Goal: Contribute content: Contribute content

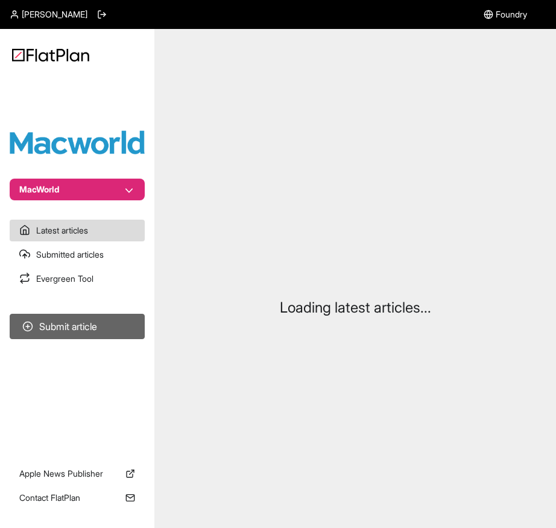
click at [101, 323] on button "Submit article" at bounding box center [77, 326] width 135 height 25
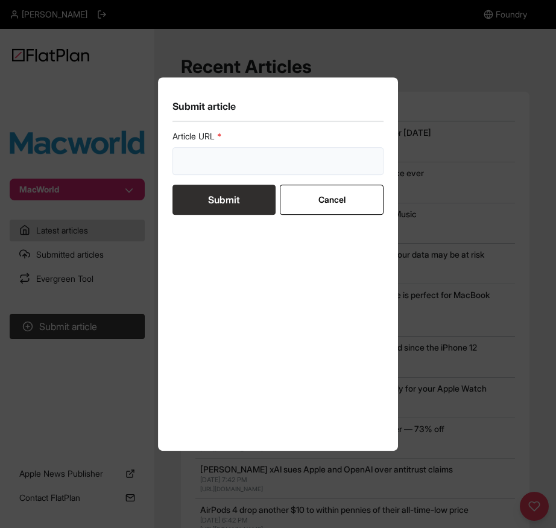
click at [241, 165] on input "url" at bounding box center [278, 161] width 211 height 28
paste input "[URL][DOMAIN_NAME]"
type input "[URL][DOMAIN_NAME]"
drag, startPoint x: 230, startPoint y: 199, endPoint x: 249, endPoint y: 194, distance: 19.2
click at [231, 199] on button "Submit" at bounding box center [224, 200] width 103 height 30
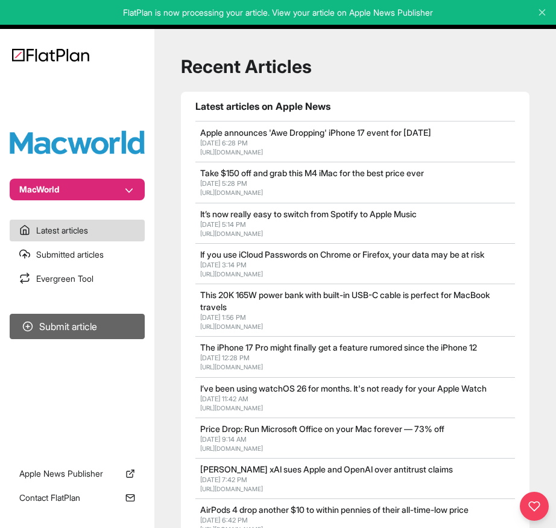
click at [85, 323] on button "Submit article" at bounding box center [77, 326] width 135 height 25
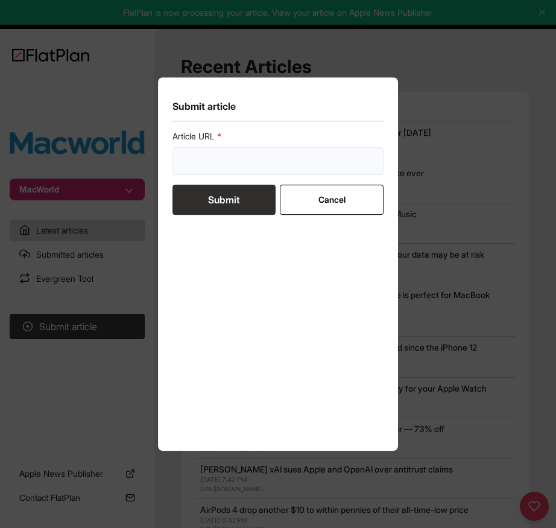
click at [255, 165] on input "url" at bounding box center [278, 161] width 211 height 28
paste input "[URL][DOMAIN_NAME]"
type input "[URL][DOMAIN_NAME]"
click at [232, 197] on button "Submit" at bounding box center [224, 200] width 103 height 30
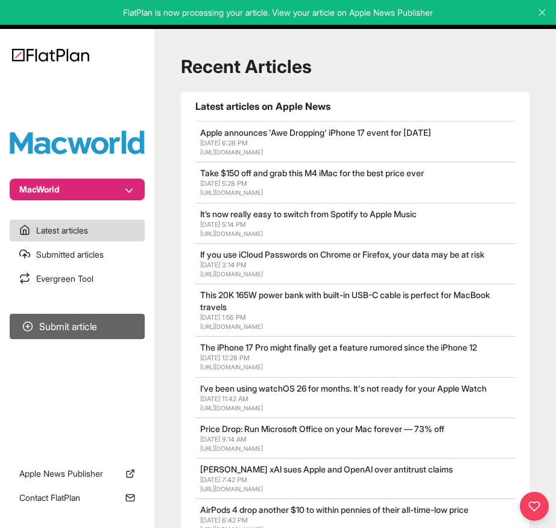
click at [116, 327] on button "Submit article" at bounding box center [77, 326] width 135 height 25
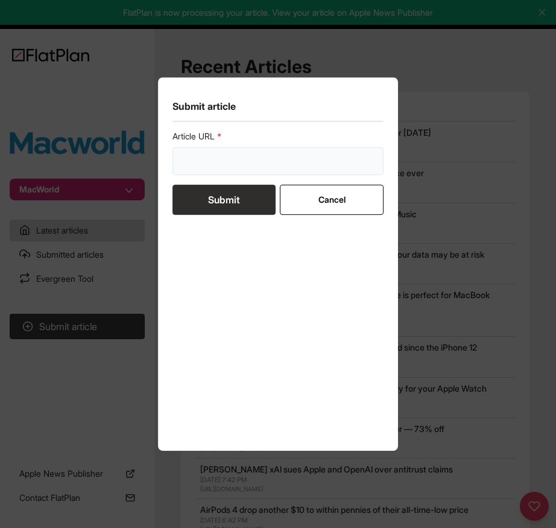
click at [253, 168] on input "url" at bounding box center [278, 161] width 211 height 28
paste input "[URL][DOMAIN_NAME]"
type input "[URL][DOMAIN_NAME]"
click at [235, 212] on button "Submit" at bounding box center [224, 200] width 103 height 30
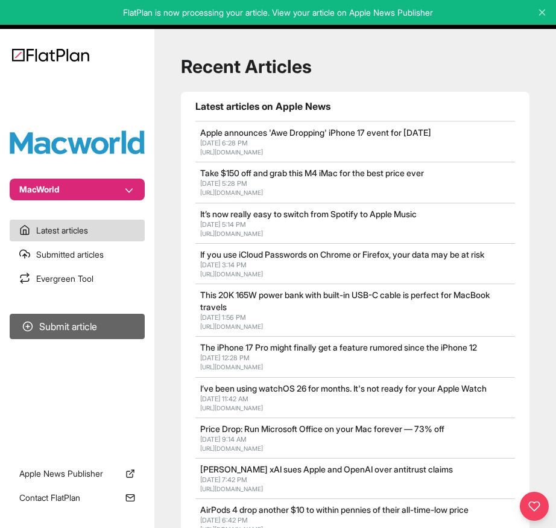
click at [91, 327] on button "Submit article" at bounding box center [77, 326] width 135 height 25
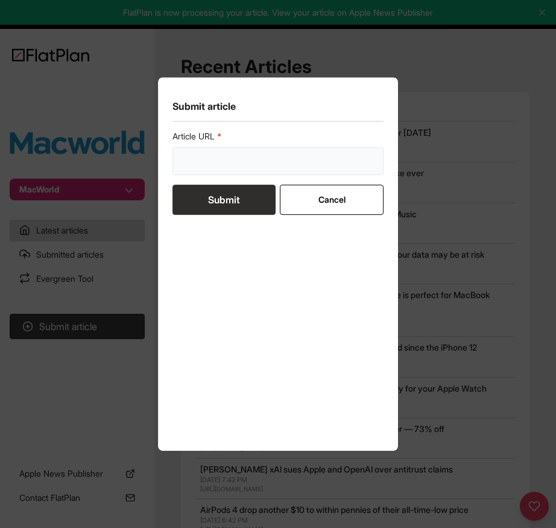
click at [255, 159] on input "url" at bounding box center [278, 161] width 211 height 28
paste input "[URL][DOMAIN_NAME]"
type input "[URL][DOMAIN_NAME]"
click at [224, 203] on button "Submit" at bounding box center [224, 200] width 103 height 30
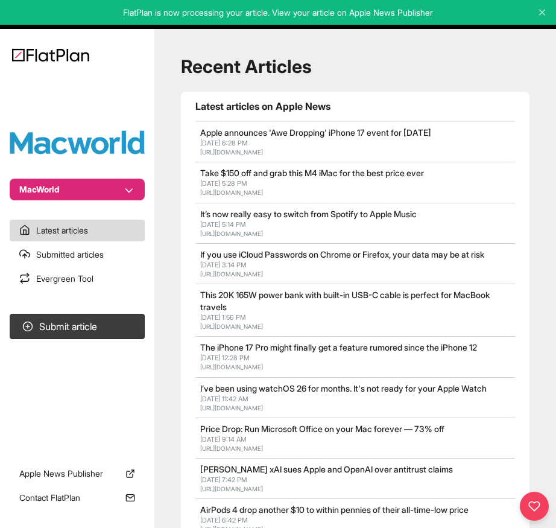
click at [116, 276] on link "Evergreen Tool" at bounding box center [77, 279] width 135 height 22
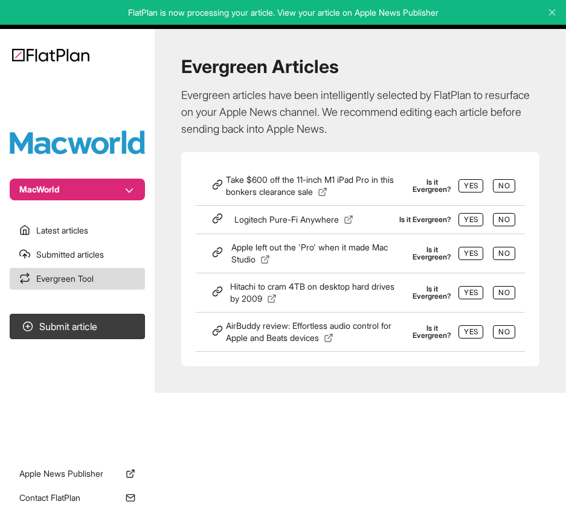
click at [85, 239] on link "Latest articles" at bounding box center [77, 231] width 135 height 22
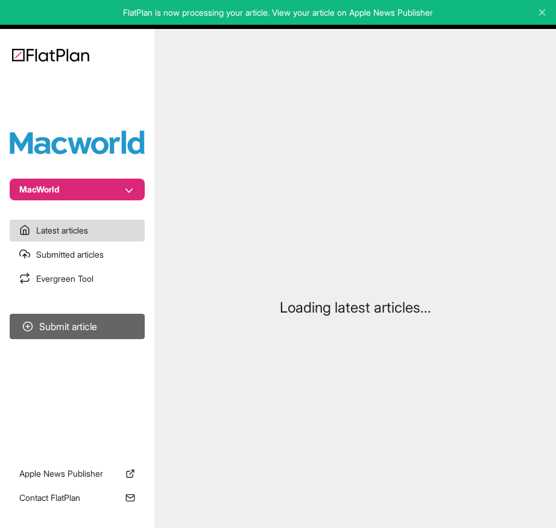
click at [86, 321] on button "Submit article" at bounding box center [77, 326] width 135 height 25
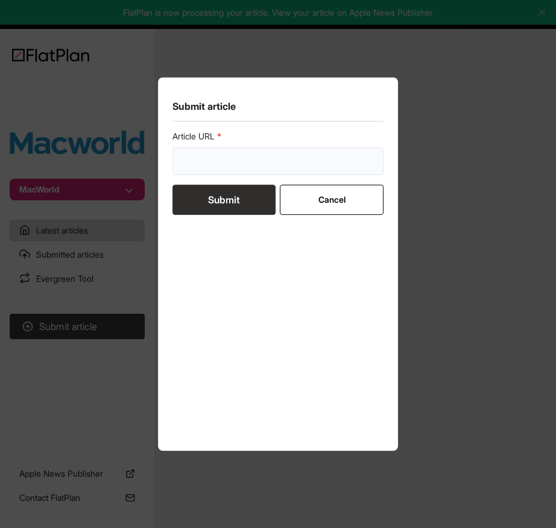
click at [233, 150] on input "url" at bounding box center [278, 161] width 211 height 28
paste input "[URL][DOMAIN_NAME]"
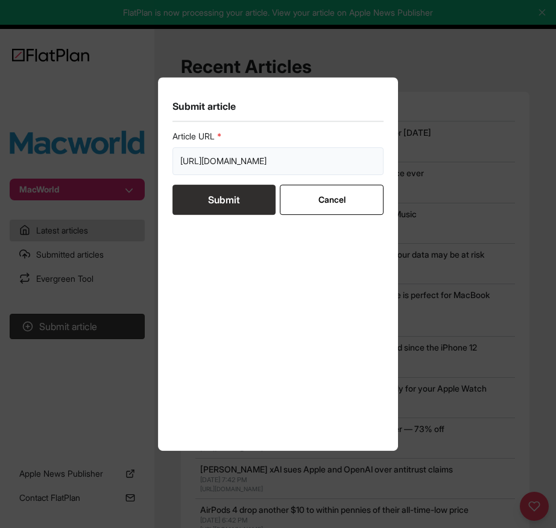
type input "[URL][DOMAIN_NAME]"
click at [231, 194] on button "Submit" at bounding box center [224, 200] width 103 height 30
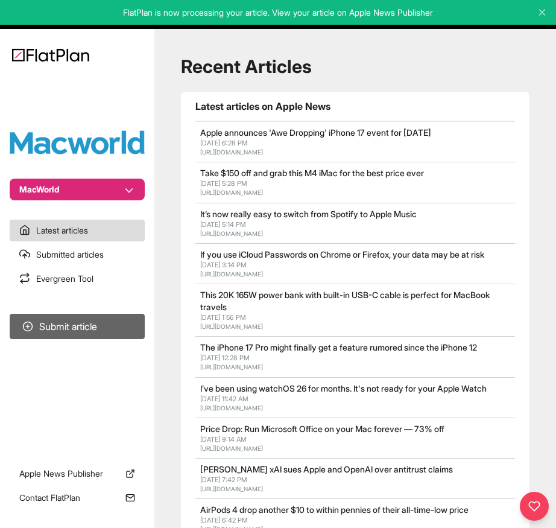
click at [108, 326] on button "Submit article" at bounding box center [77, 326] width 135 height 25
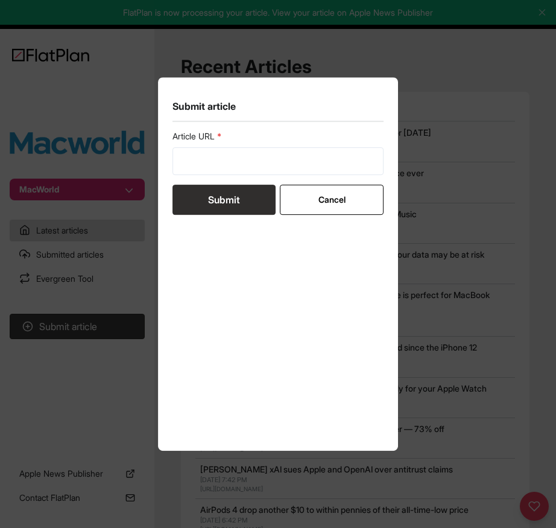
click at [241, 139] on label "Article URL" at bounding box center [278, 136] width 211 height 12
click at [246, 164] on input "url" at bounding box center [278, 161] width 211 height 28
paste input "[URL][DOMAIN_NAME]"
type input "[URL][DOMAIN_NAME]"
drag, startPoint x: 247, startPoint y: 197, endPoint x: 470, endPoint y: 164, distance: 225.2
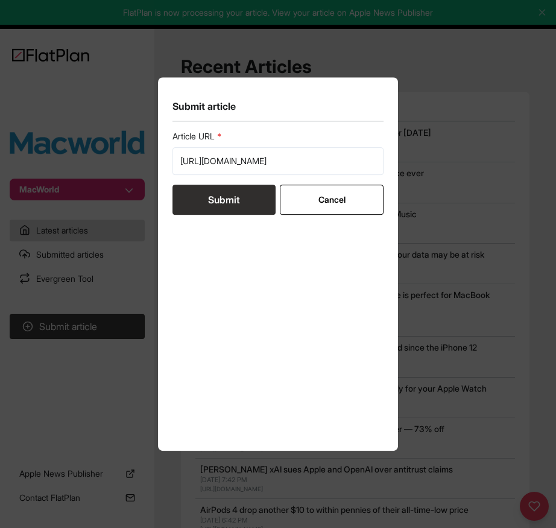
click at [247, 197] on button "Submit" at bounding box center [224, 200] width 103 height 30
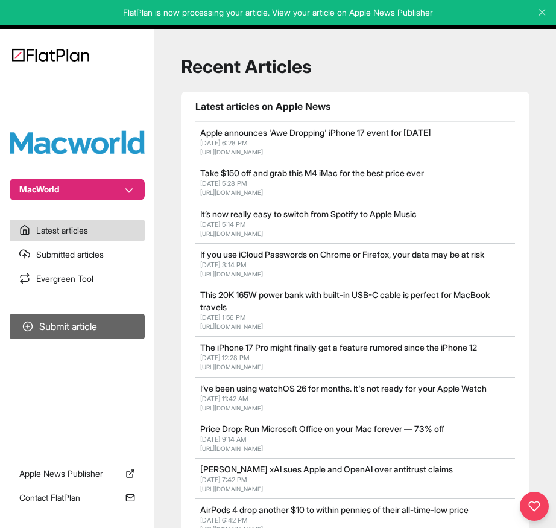
click at [99, 329] on button "Submit article" at bounding box center [77, 326] width 135 height 25
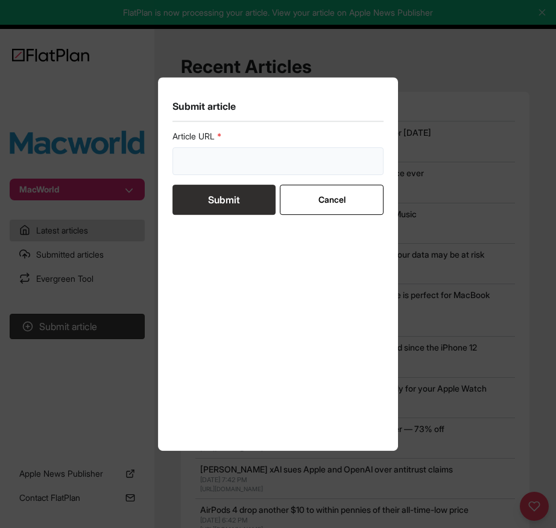
click at [238, 165] on input "url" at bounding box center [278, 161] width 211 height 28
paste input "[URL][DOMAIN_NAME]"
type input "[URL][DOMAIN_NAME]"
click at [223, 197] on button "Submit" at bounding box center [224, 200] width 103 height 30
